Goal: Information Seeking & Learning: Learn about a topic

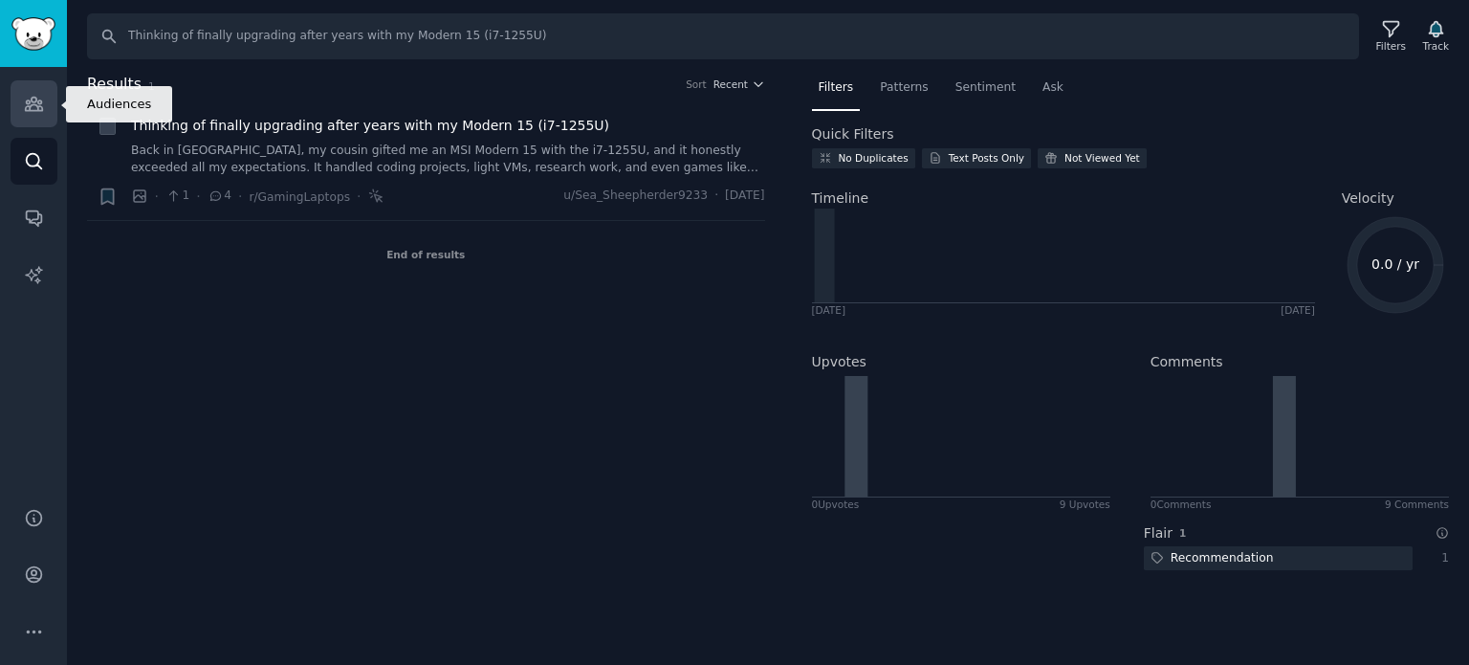
click at [54, 114] on link "Audiences" at bounding box center [34, 103] width 47 height 47
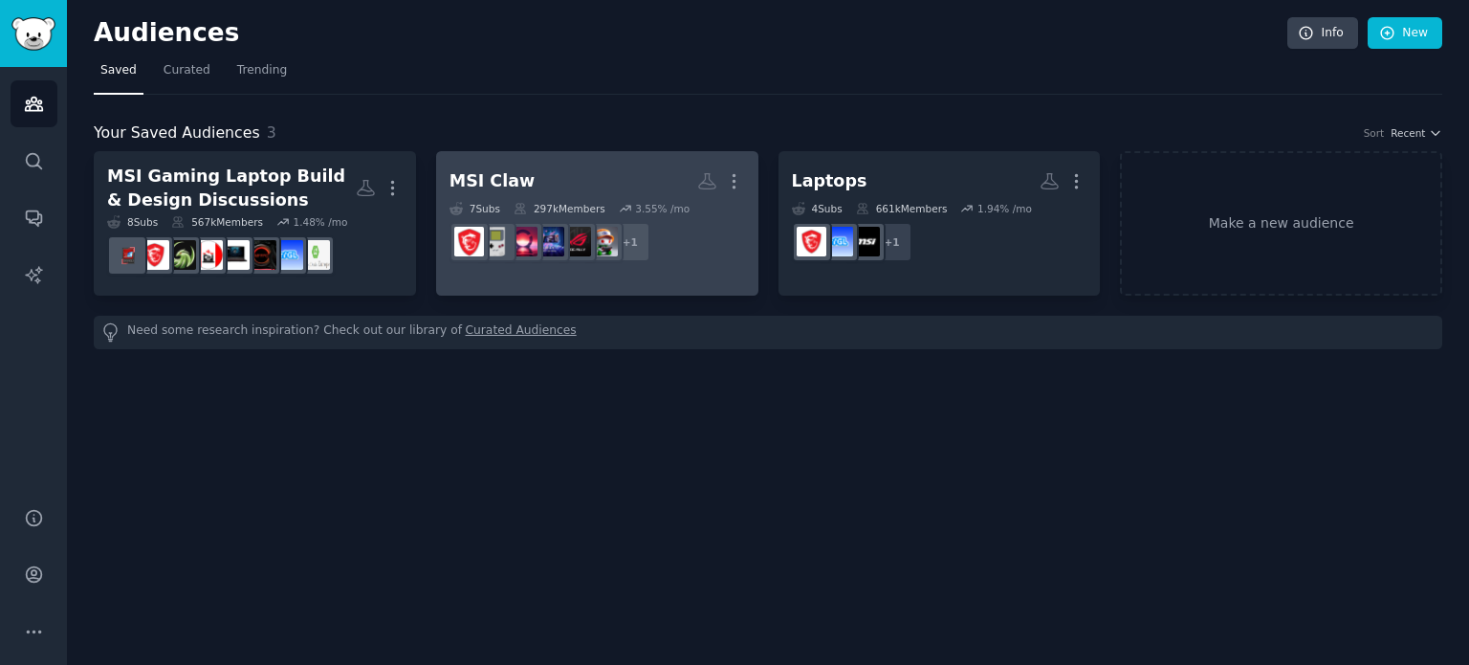
click at [620, 186] on h2 "MSI Claw Custom Audience More" at bounding box center [596, 180] width 295 height 33
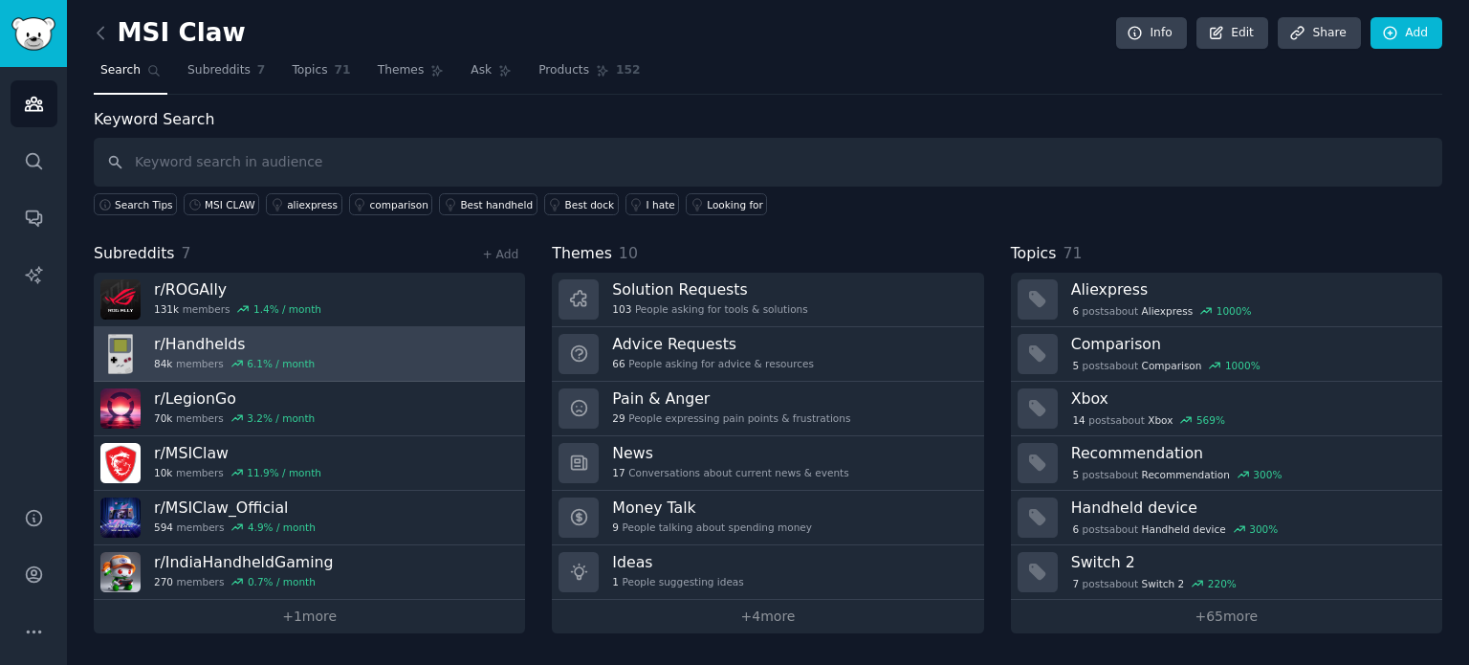
click at [400, 344] on link "r/ Handhelds 84k members 6.1 % / month" at bounding box center [309, 354] width 431 height 55
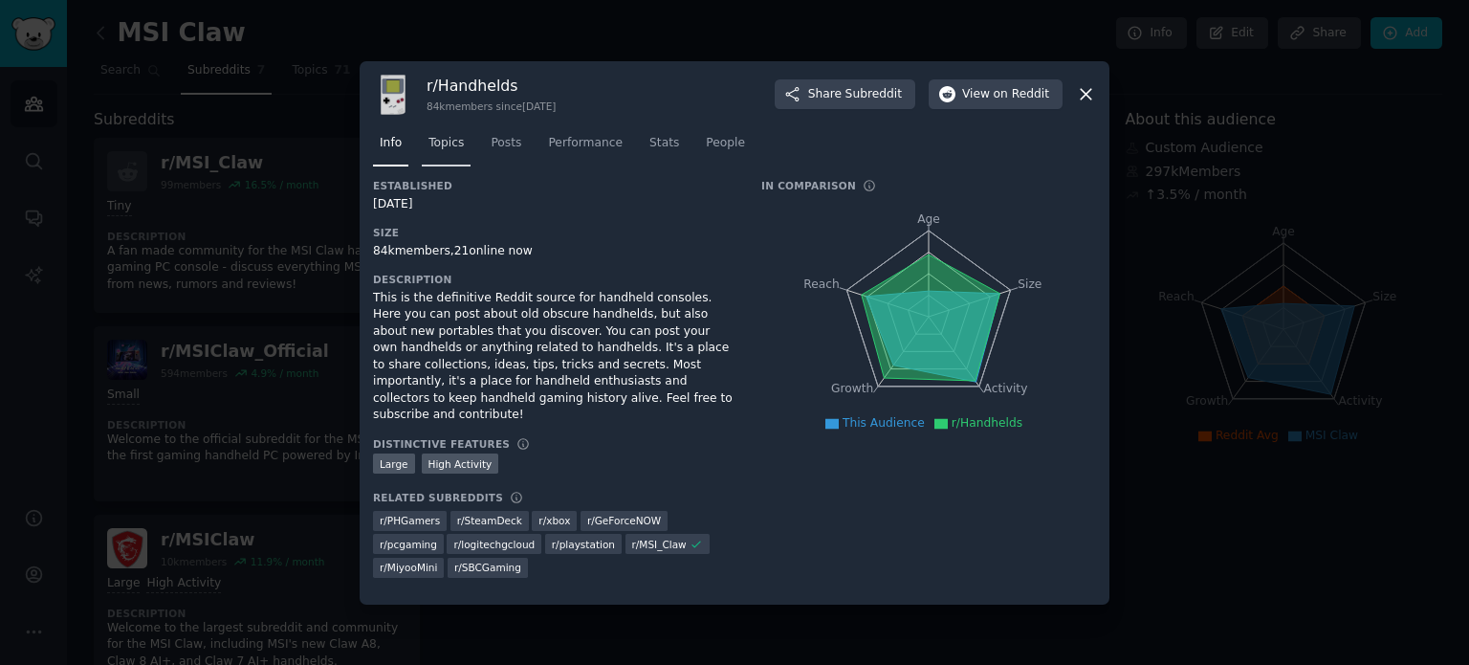
click at [457, 152] on span "Topics" at bounding box center [445, 143] width 35 height 17
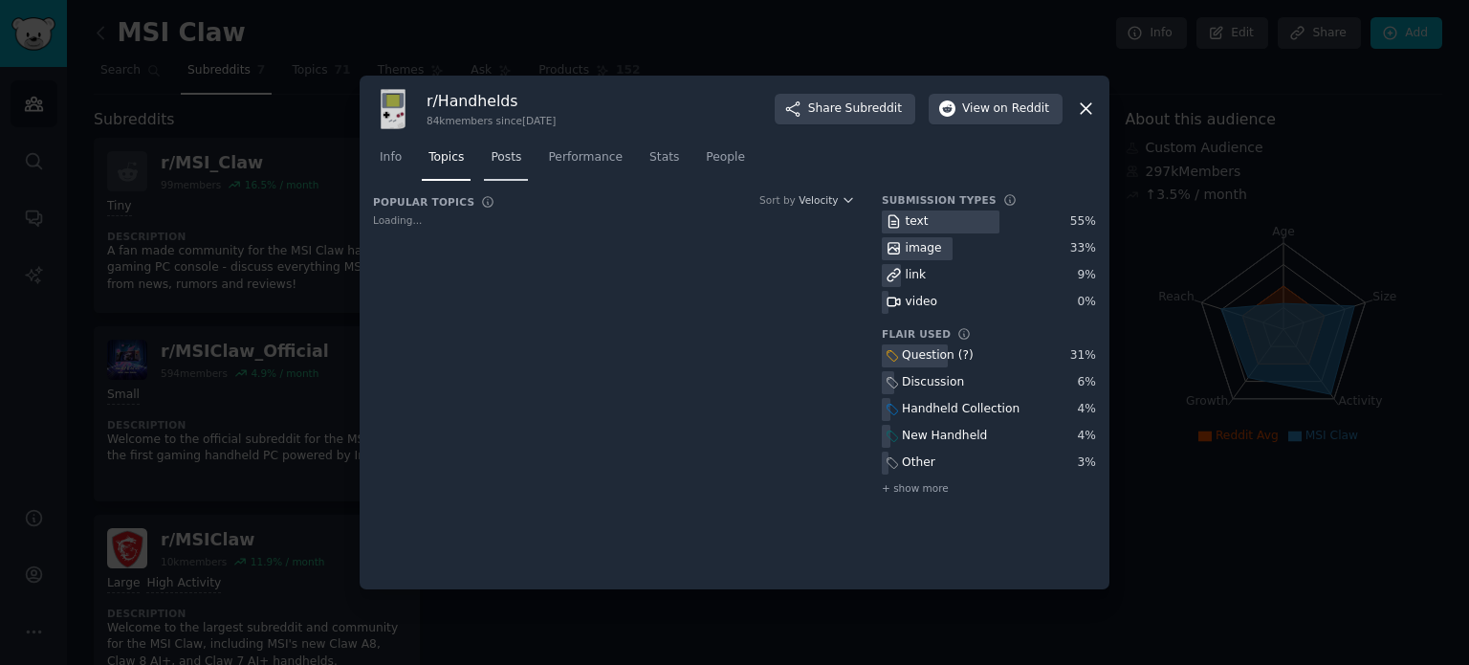
click at [493, 154] on span "Posts" at bounding box center [506, 157] width 31 height 17
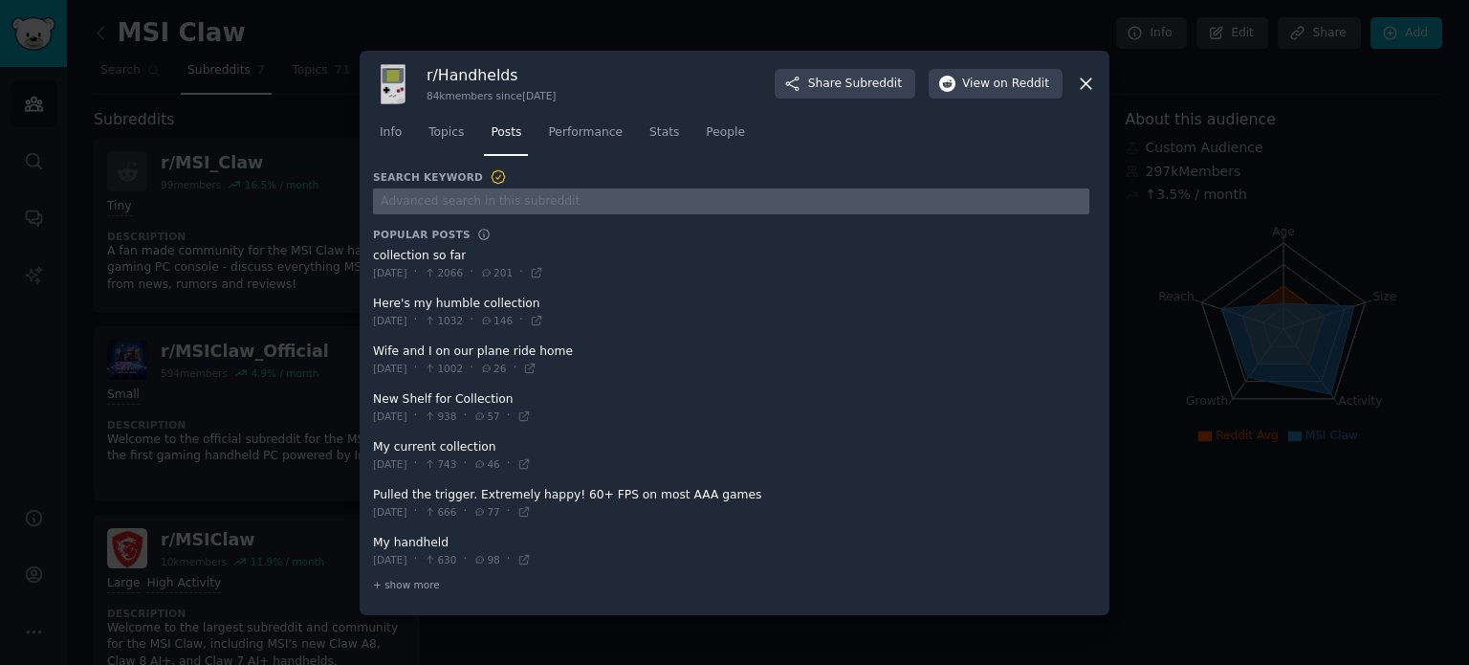
click at [478, 204] on input "text" at bounding box center [731, 201] width 716 height 26
paste input "Am I missing something about Thunderbolt on handhelds? 🤔"
type input "Am I missing something about Thunderbolt on handhelds? 🤔"
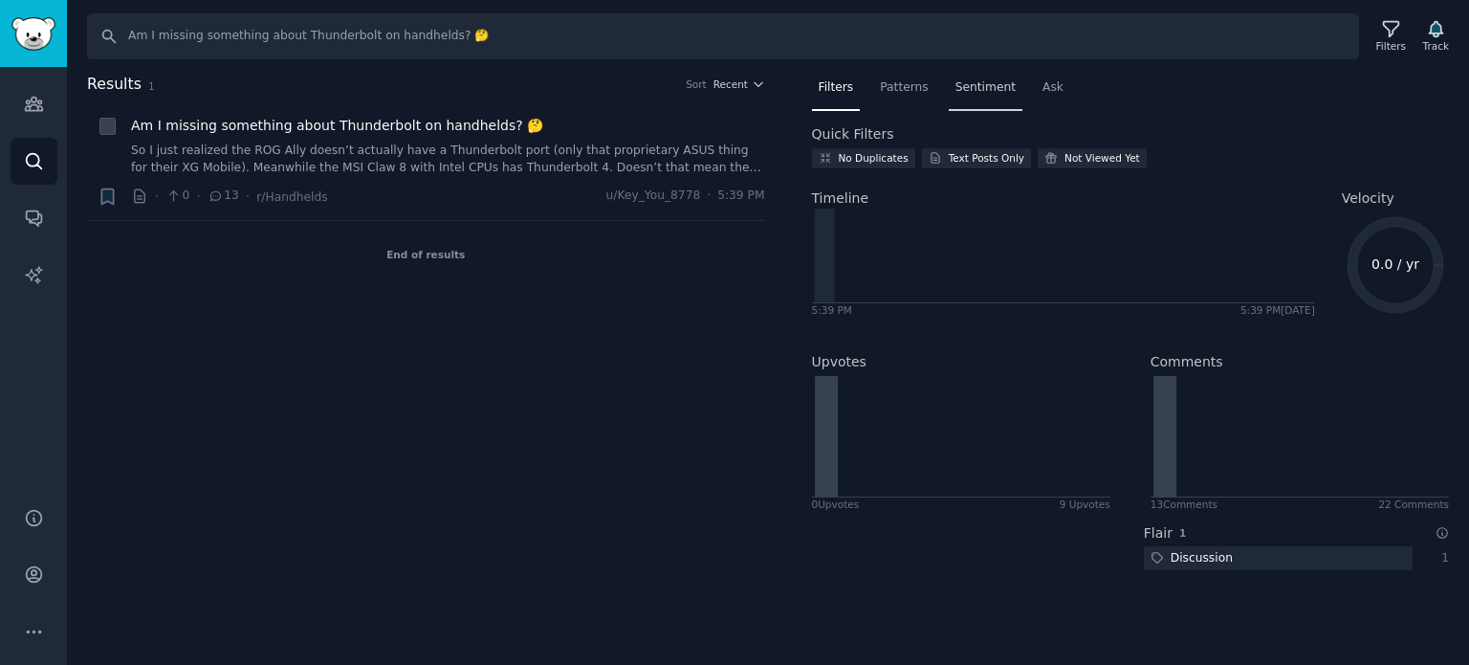
click at [969, 86] on span "Sentiment" at bounding box center [985, 87] width 60 height 17
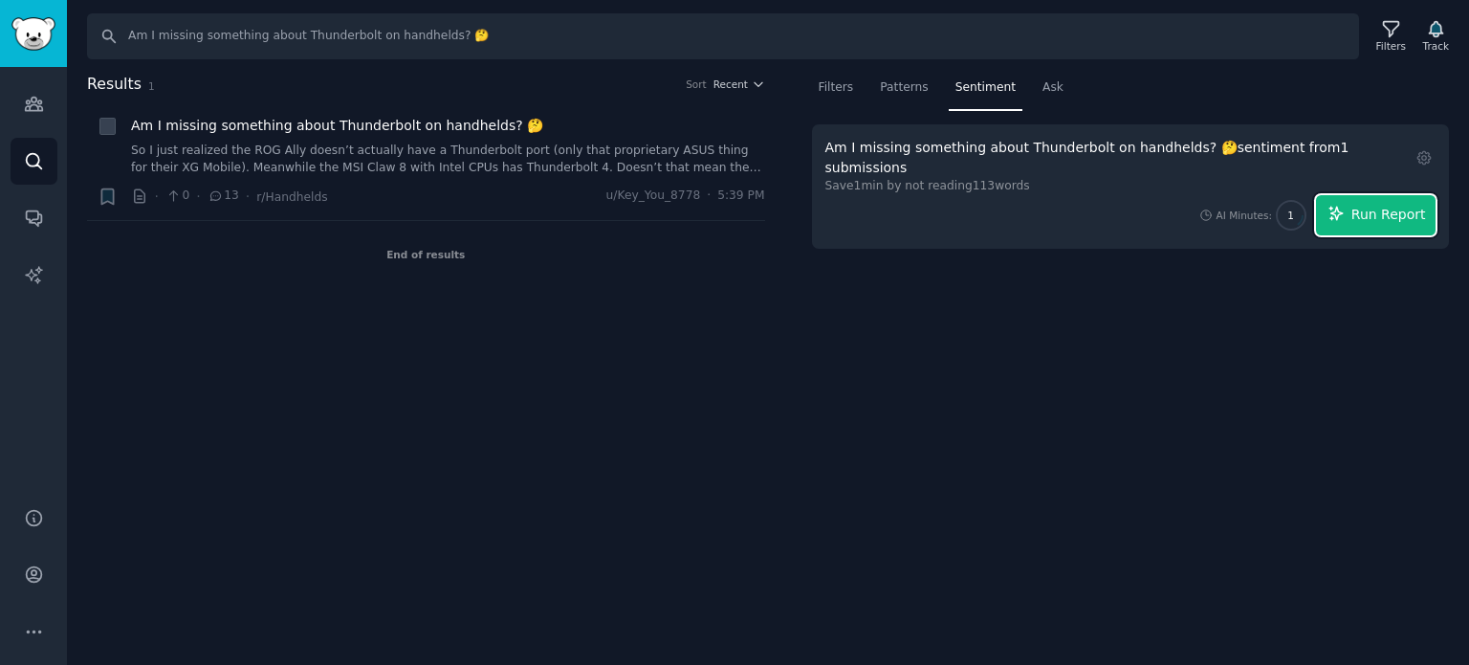
click at [1394, 205] on span "Run Report" at bounding box center [1388, 215] width 75 height 20
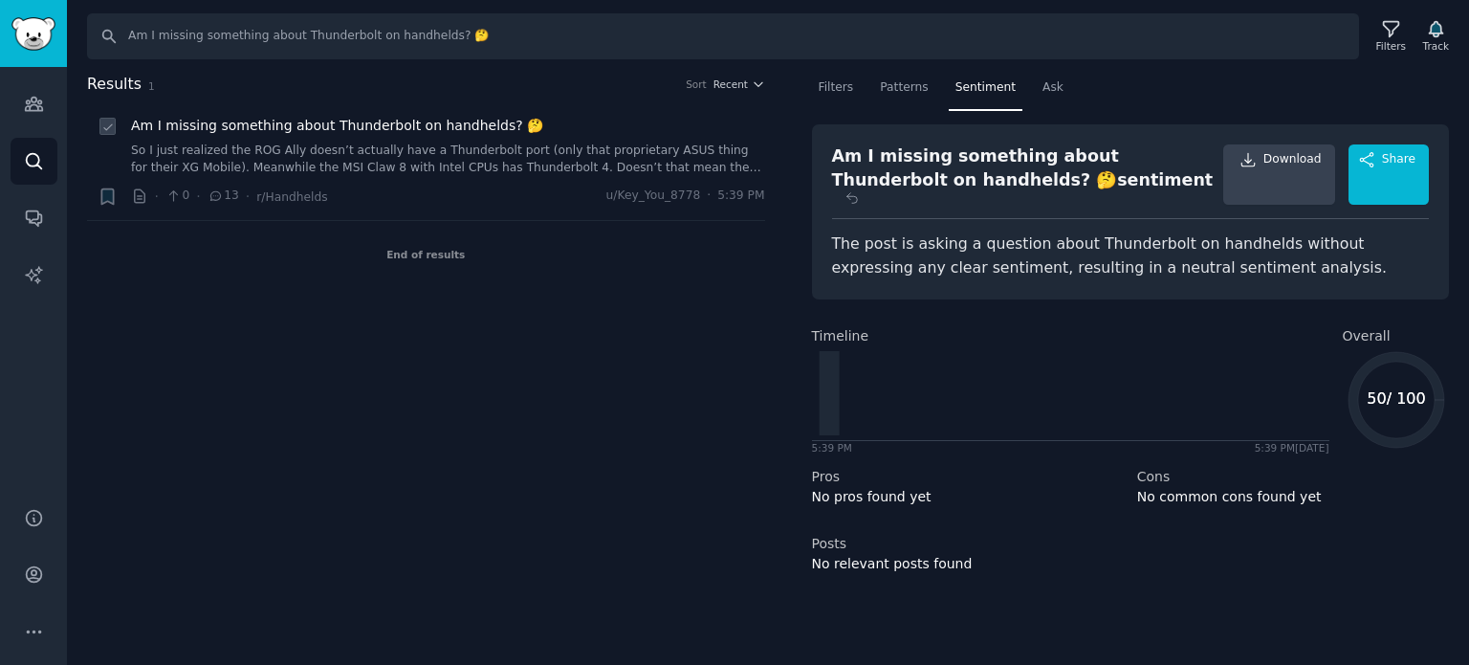
click at [104, 125] on icon at bounding box center [107, 126] width 13 height 13
checkbox input "false"
click at [176, 198] on icon at bounding box center [173, 195] width 17 height 13
click at [215, 196] on icon at bounding box center [216, 195] width 17 height 13
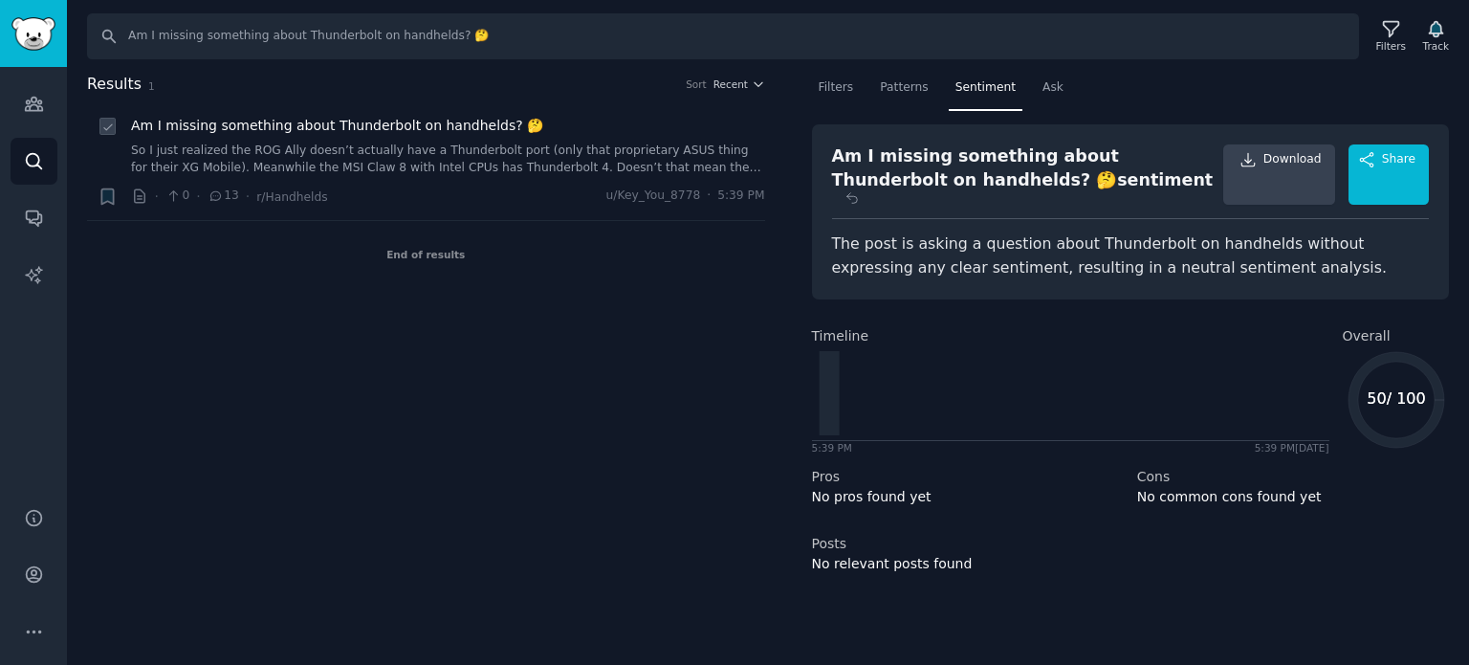
click at [707, 149] on link "So I just realized the ROG Ally doesn’t actually have a Thunderbolt port (only …" at bounding box center [448, 158] width 634 height 33
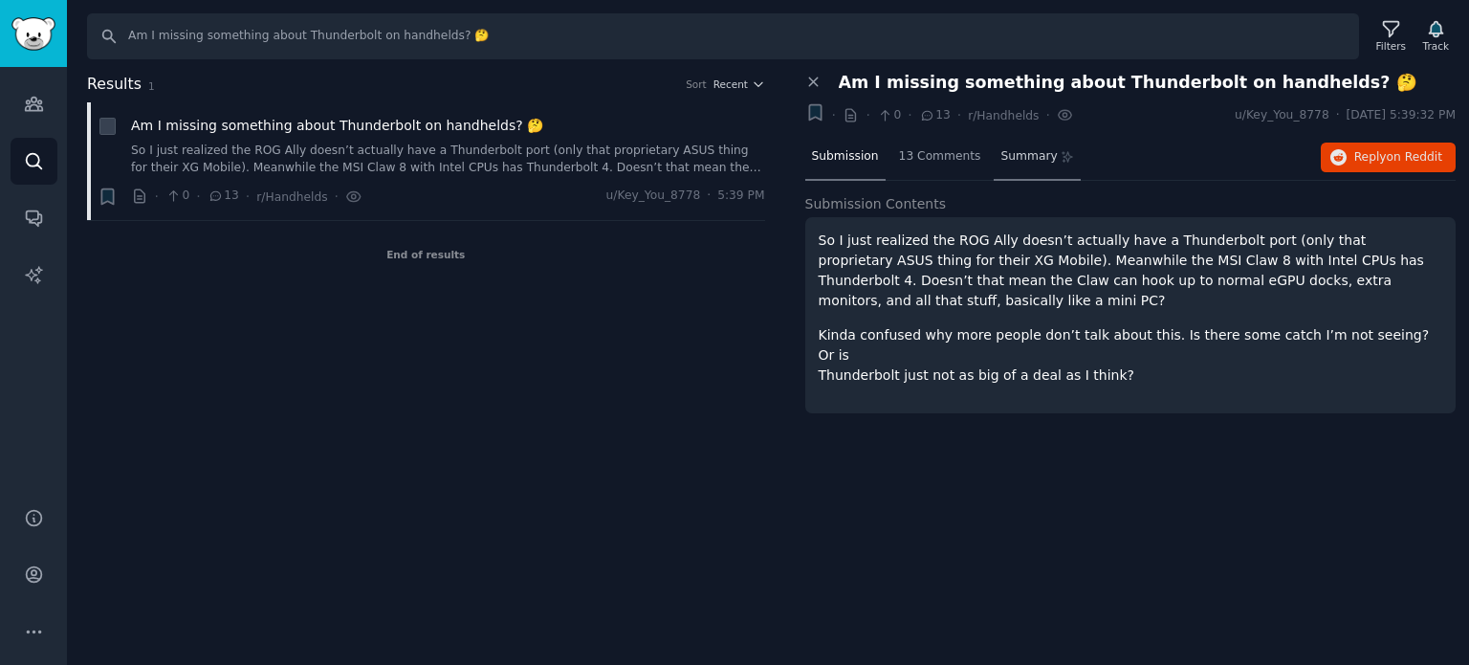
click at [1000, 171] on div "Summary" at bounding box center [1037, 158] width 87 height 46
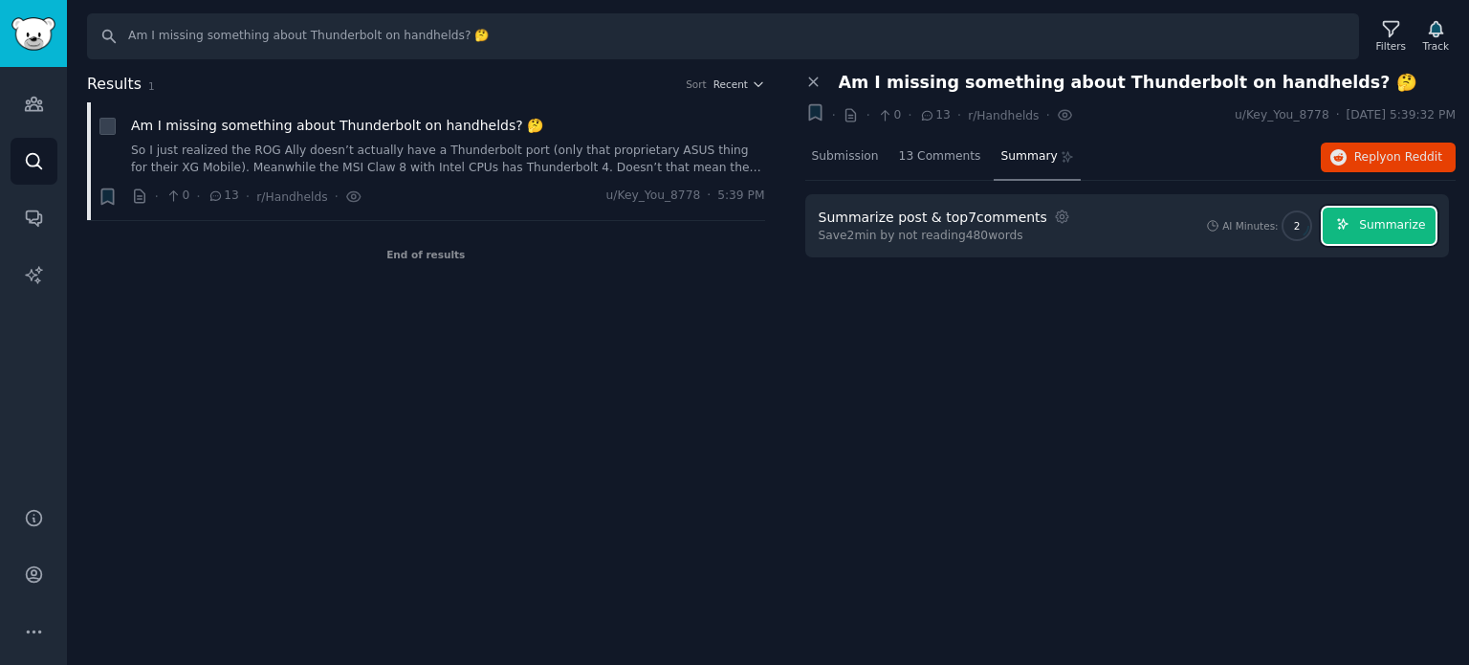
click at [1364, 235] on button "Summarize" at bounding box center [1378, 226] width 113 height 37
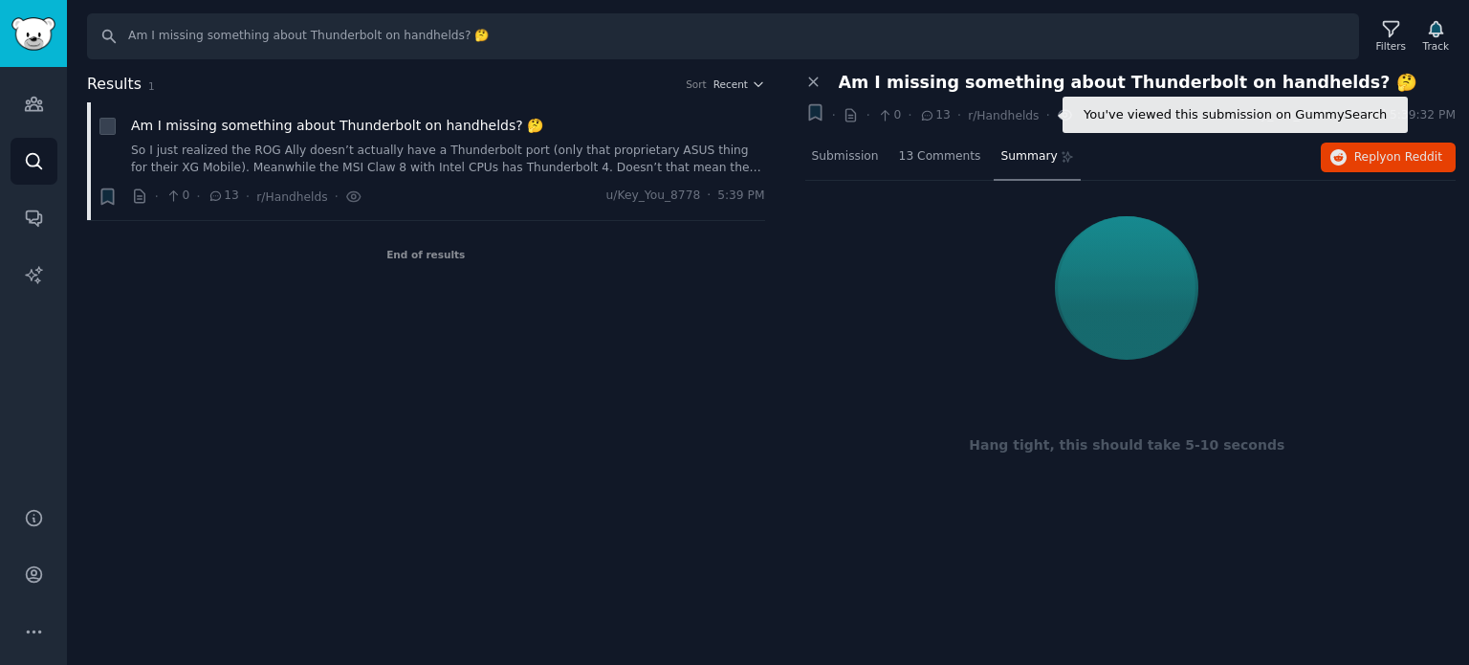
click at [1059, 110] on icon at bounding box center [1065, 115] width 13 height 10
click at [1057, 114] on icon at bounding box center [1065, 115] width 17 height 20
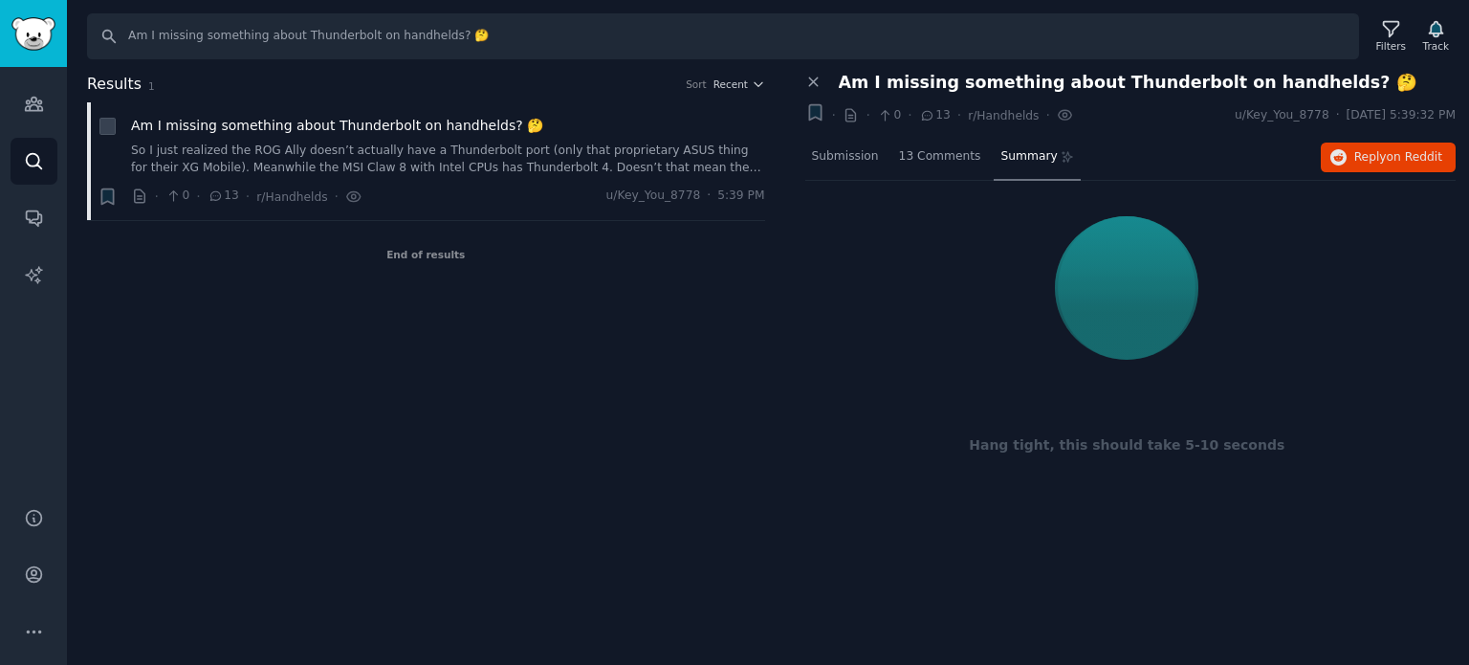
click at [825, 370] on div "Hang tight, this should take 5-10 seconds" at bounding box center [1127, 354] width 645 height 321
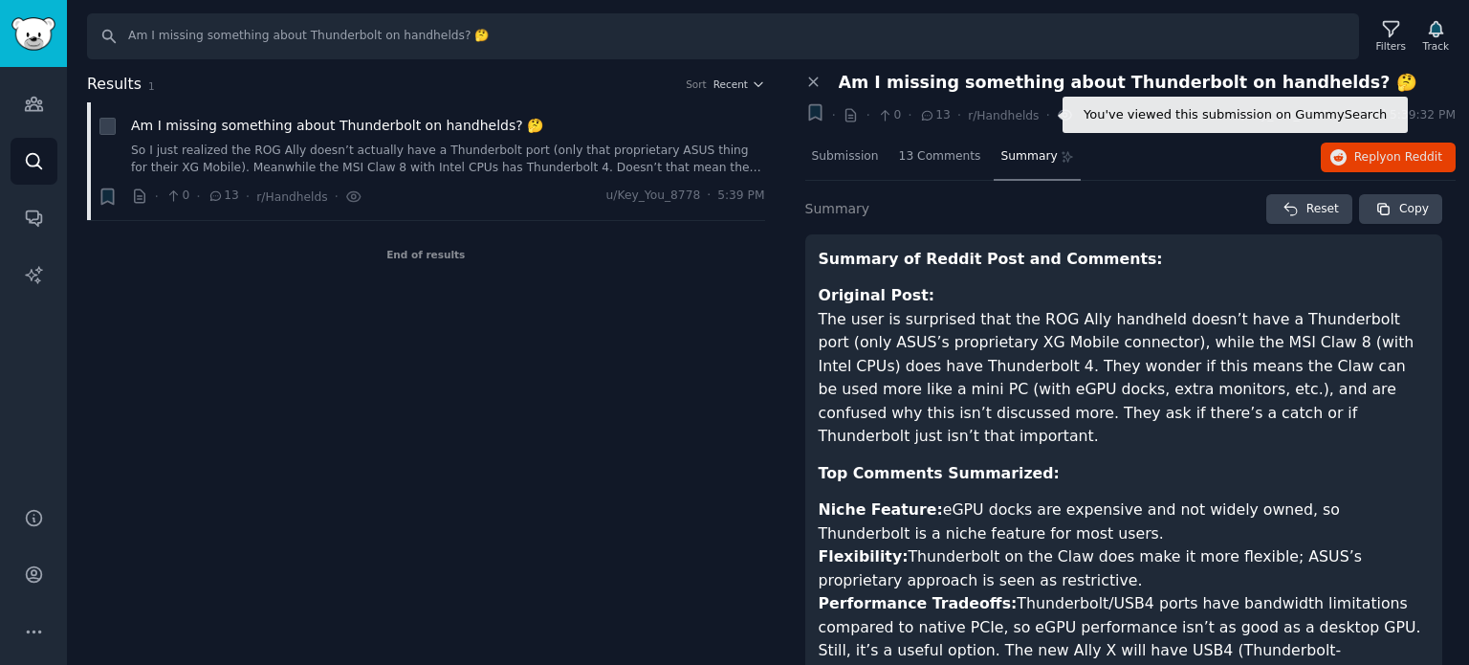
click at [1063, 114] on icon at bounding box center [1065, 115] width 4 height 4
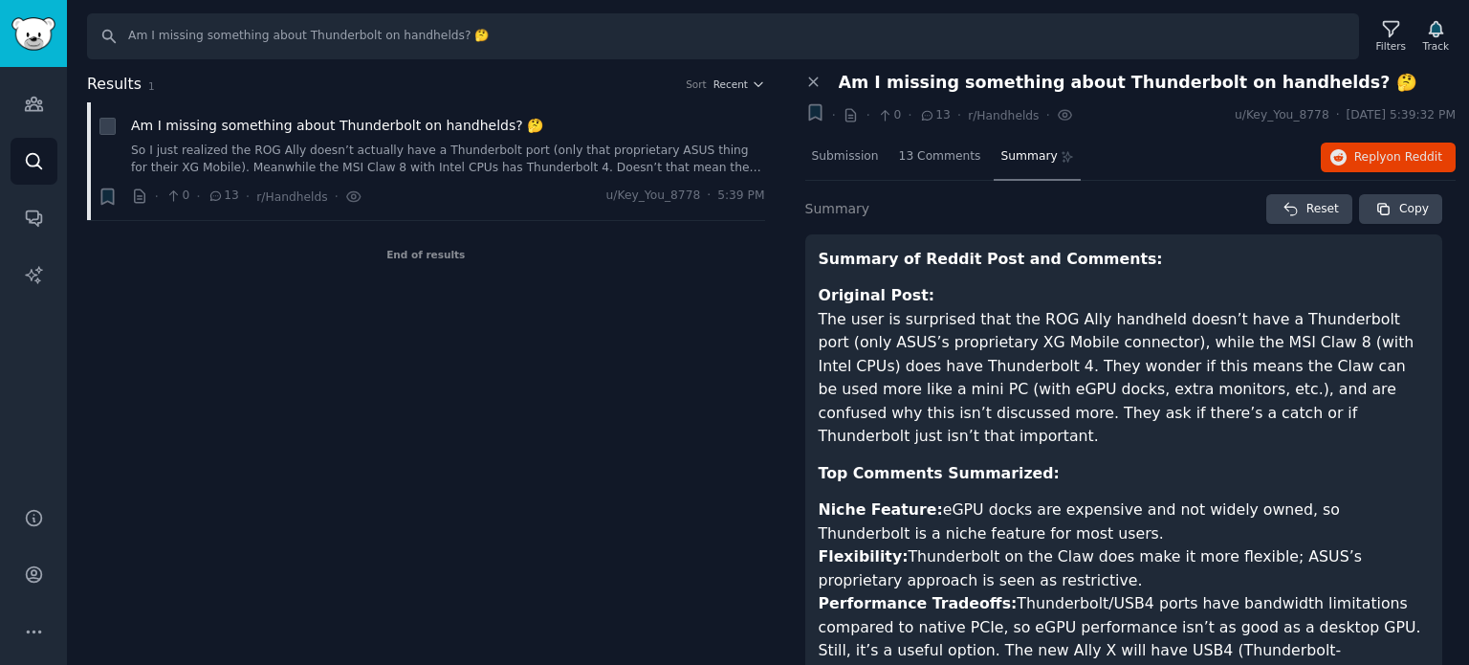
click at [933, 114] on span "13" at bounding box center [935, 115] width 32 height 17
click at [918, 160] on span "13 Comments" at bounding box center [940, 156] width 82 height 17
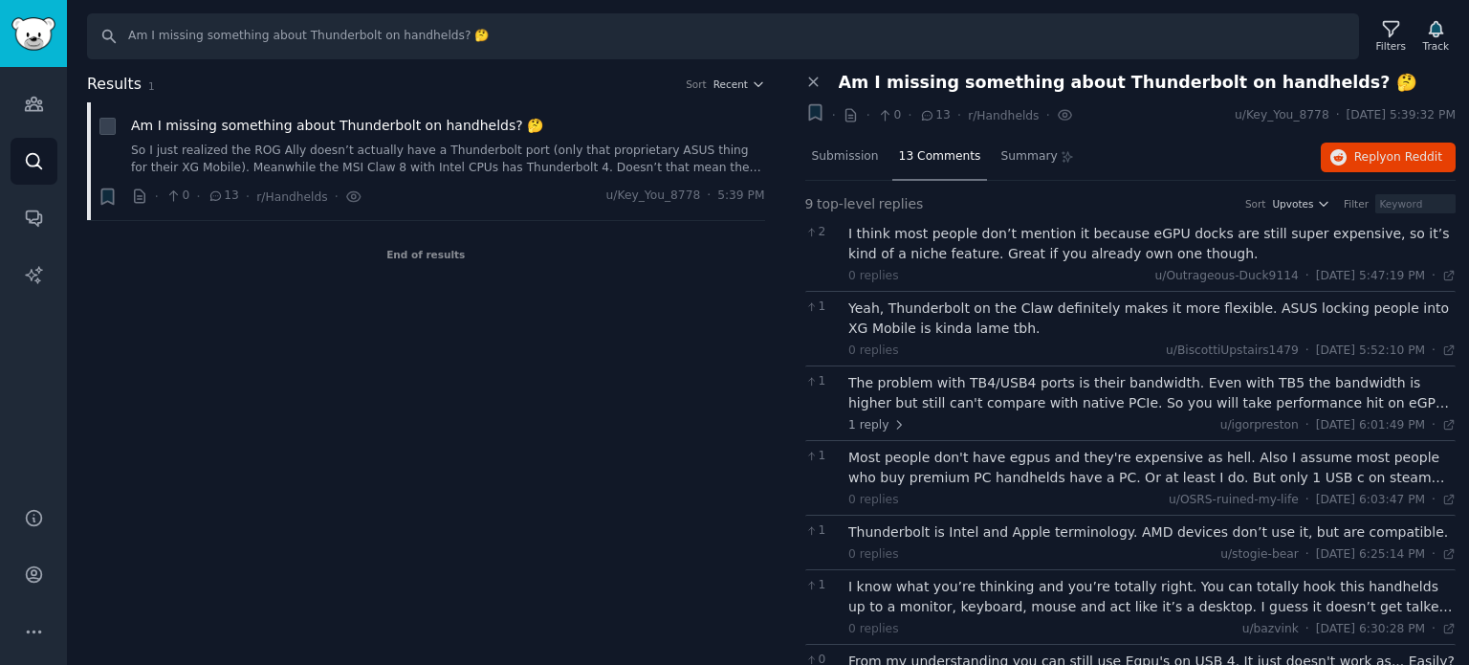
click at [845, 110] on icon at bounding box center [850, 115] width 17 height 17
click at [810, 76] on icon at bounding box center [813, 82] width 17 height 17
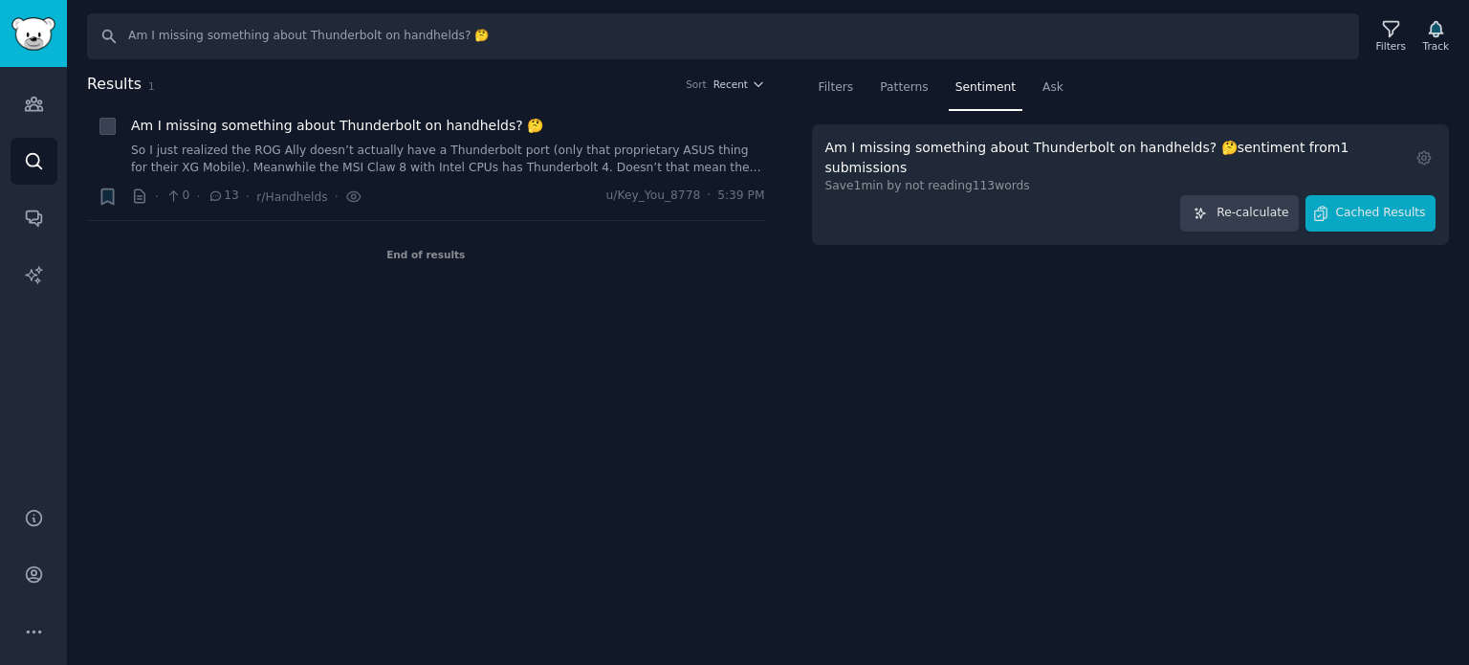
click at [60, 98] on div "Audiences Search Conversations AI Reports" at bounding box center [33, 275] width 67 height 417
click at [19, 110] on link "Audiences" at bounding box center [34, 103] width 47 height 47
